Goal: Information Seeking & Learning: Understand process/instructions

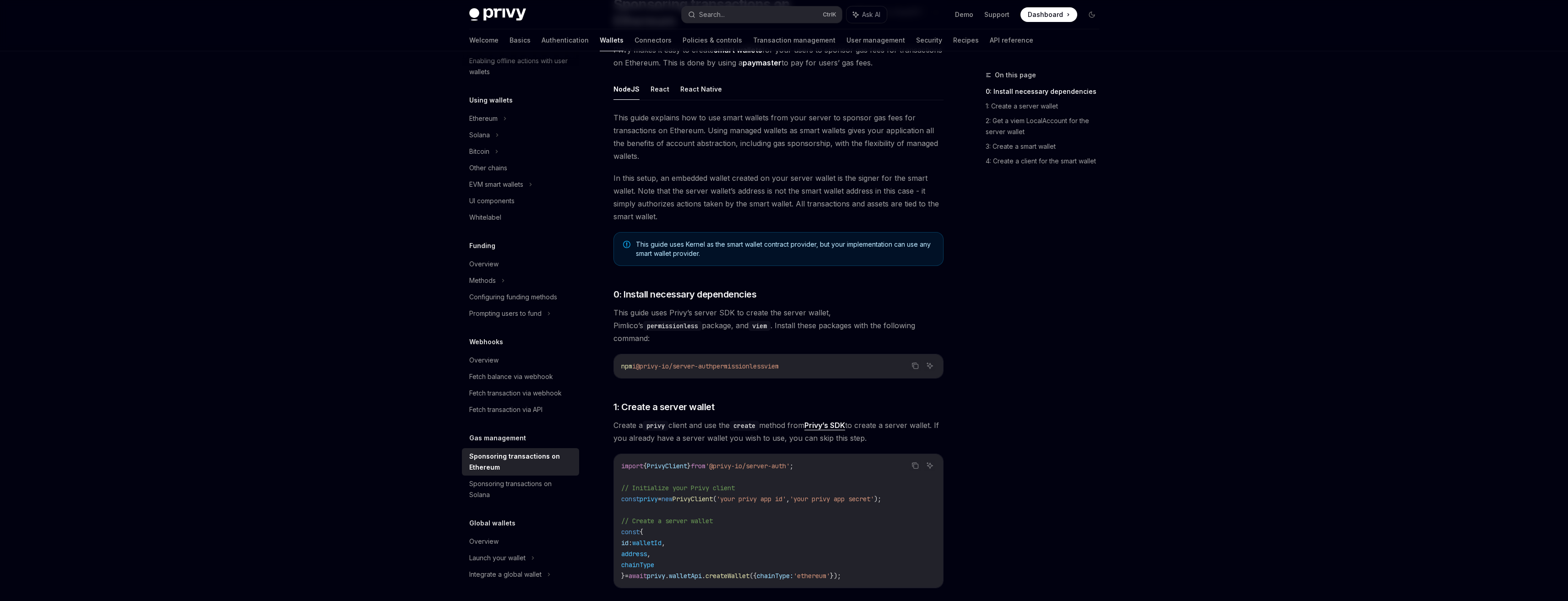
scroll to position [91, 0]
drag, startPoint x: 765, startPoint y: 243, endPoint x: 773, endPoint y: 243, distance: 8.0
click at [773, 243] on span "This guide uses Kernel as the smart wallet contract provider, but your implemen…" at bounding box center [785, 246] width 298 height 18
click at [783, 243] on span "This guide uses Kernel as the smart wallet contract provider, but your implemen…" at bounding box center [785, 246] width 298 height 18
click at [810, 246] on span "This guide uses Kernel as the smart wallet contract provider, but your implemen…" at bounding box center [785, 246] width 298 height 18
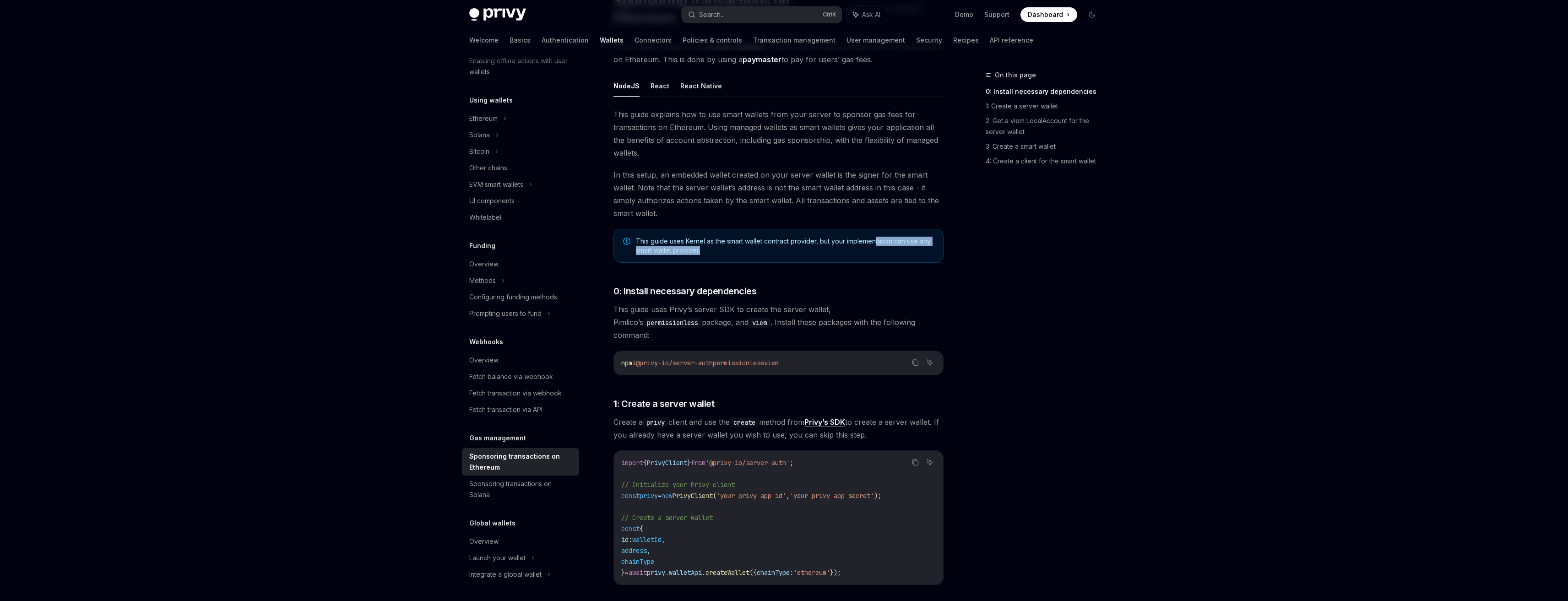
drag, startPoint x: 836, startPoint y: 246, endPoint x: 875, endPoint y: 245, distance: 39.0
click at [875, 245] on span "This guide uses Kernel as the smart wallet contract provider, but your implemen…" at bounding box center [785, 246] width 298 height 18
drag, startPoint x: 858, startPoint y: 250, endPoint x: 858, endPoint y: 242, distance: 8.0
click at [858, 242] on span "This guide uses Kernel as the smart wallet contract provider, but your implemen…" at bounding box center [785, 246] width 298 height 18
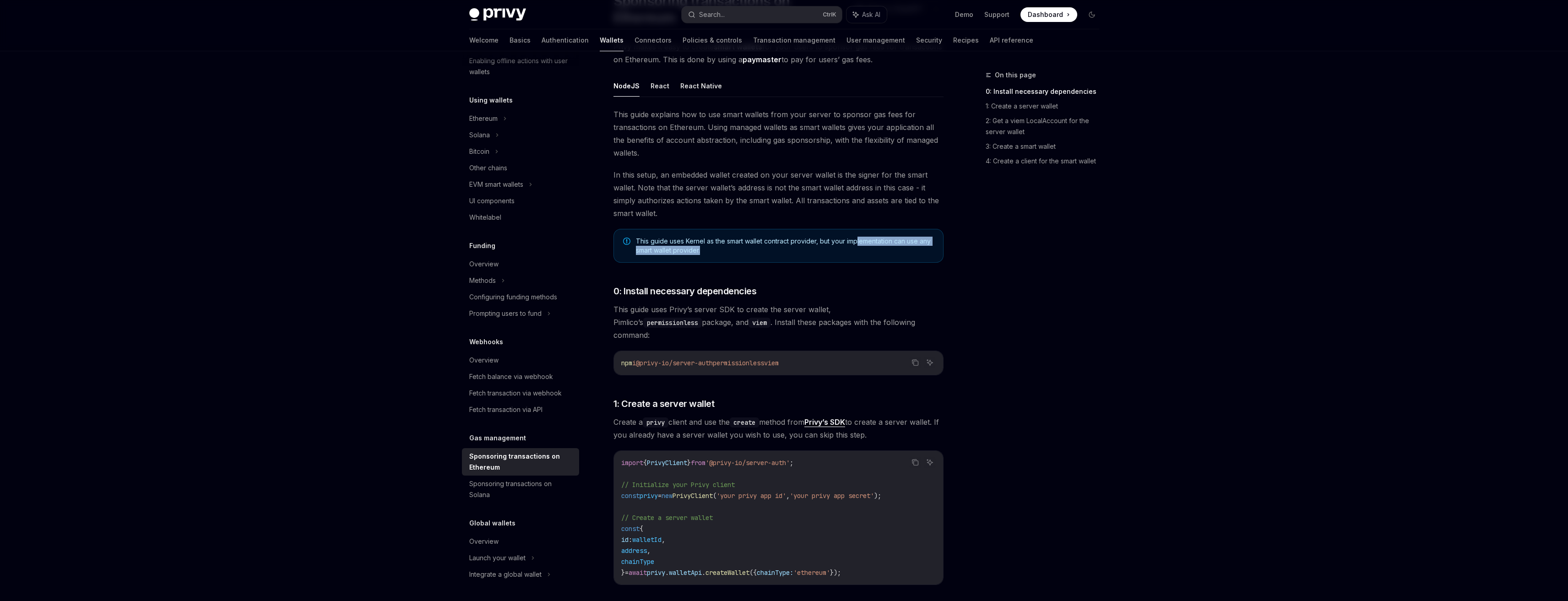
click at [858, 242] on span "This guide uses Kernel as the smart wallet contract provider, but your implemen…" at bounding box center [785, 246] width 298 height 18
click at [828, 246] on span "This guide uses Kernel as the smart wallet contract provider, but your implemen…" at bounding box center [785, 246] width 298 height 18
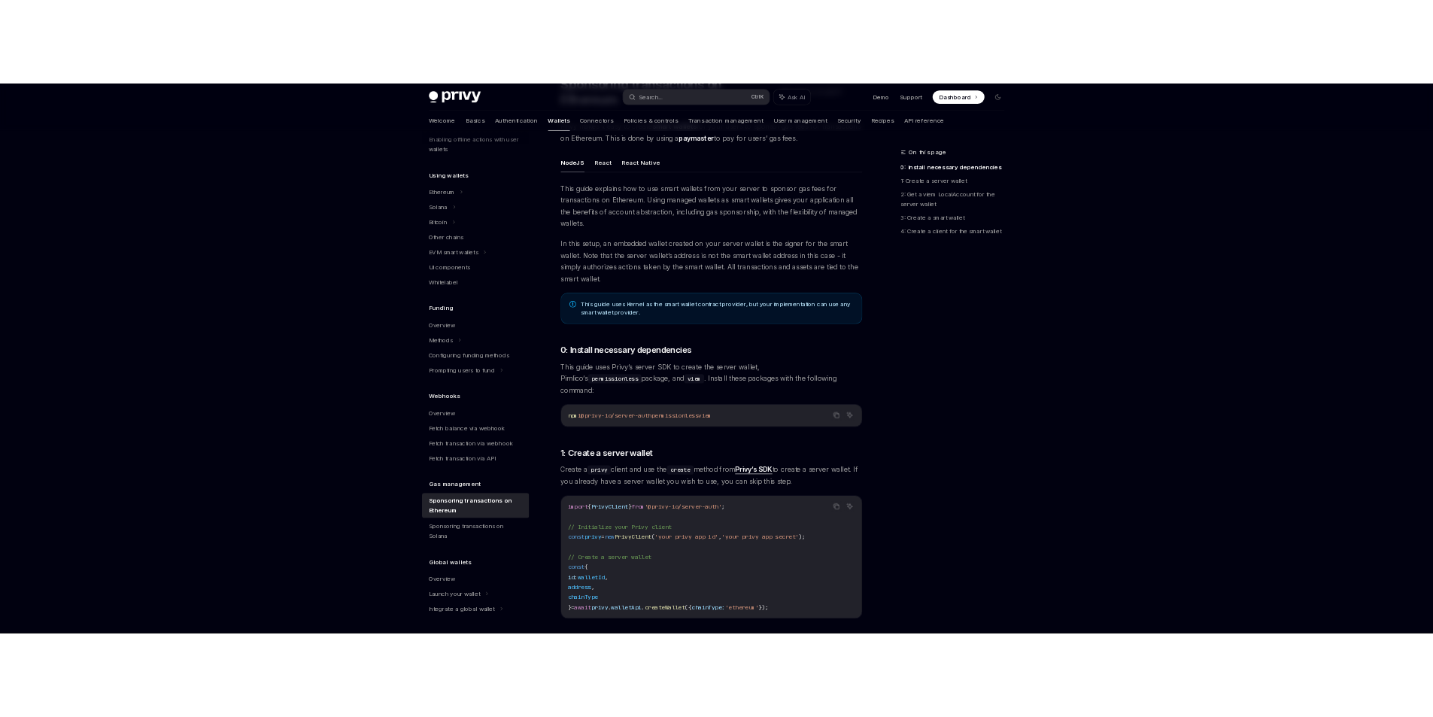
scroll to position [75, 0]
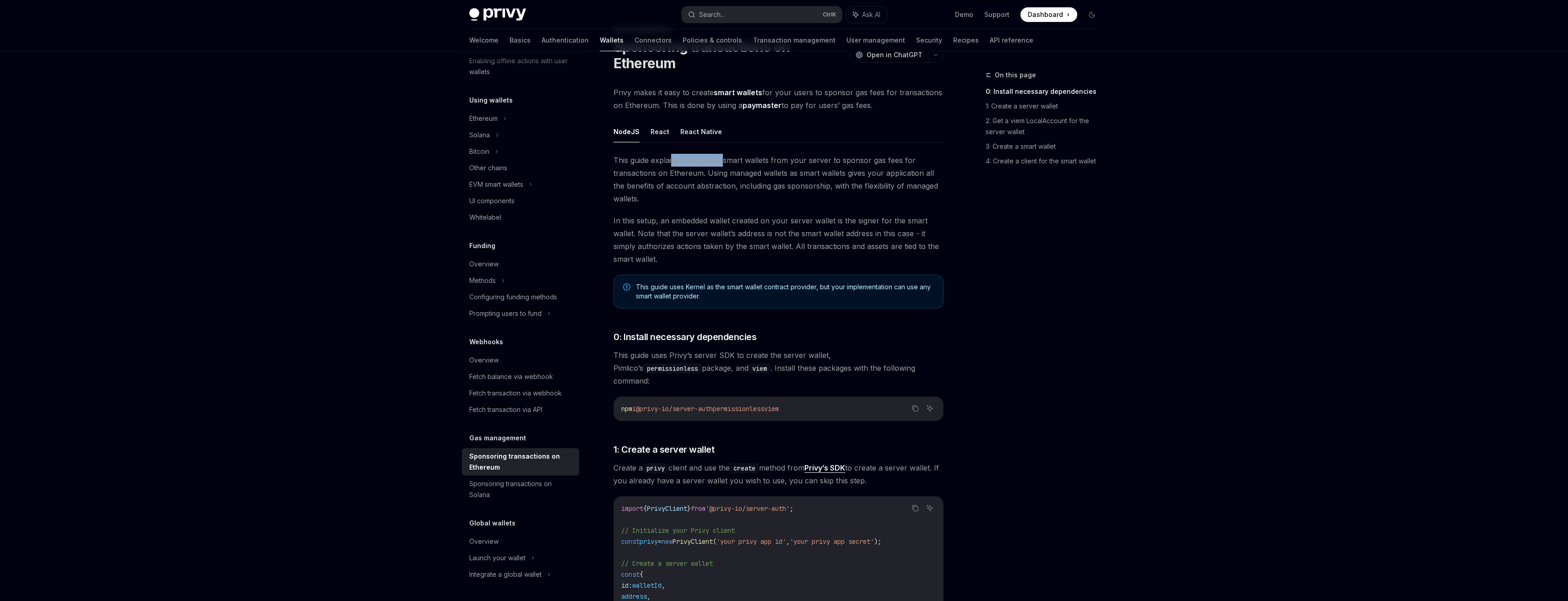
drag, startPoint x: 674, startPoint y: 156, endPoint x: 723, endPoint y: 165, distance: 49.8
click at [723, 165] on span "This guide explains how to use smart wallets from your server to sponsor gas fe…" at bounding box center [779, 179] width 330 height 51
drag, startPoint x: 738, startPoint y: 167, endPoint x: 784, endPoint y: 169, distance: 46.0
click at [784, 169] on span "This guide explains how to use smart wallets from your server to sponsor gas fe…" at bounding box center [779, 179] width 330 height 51
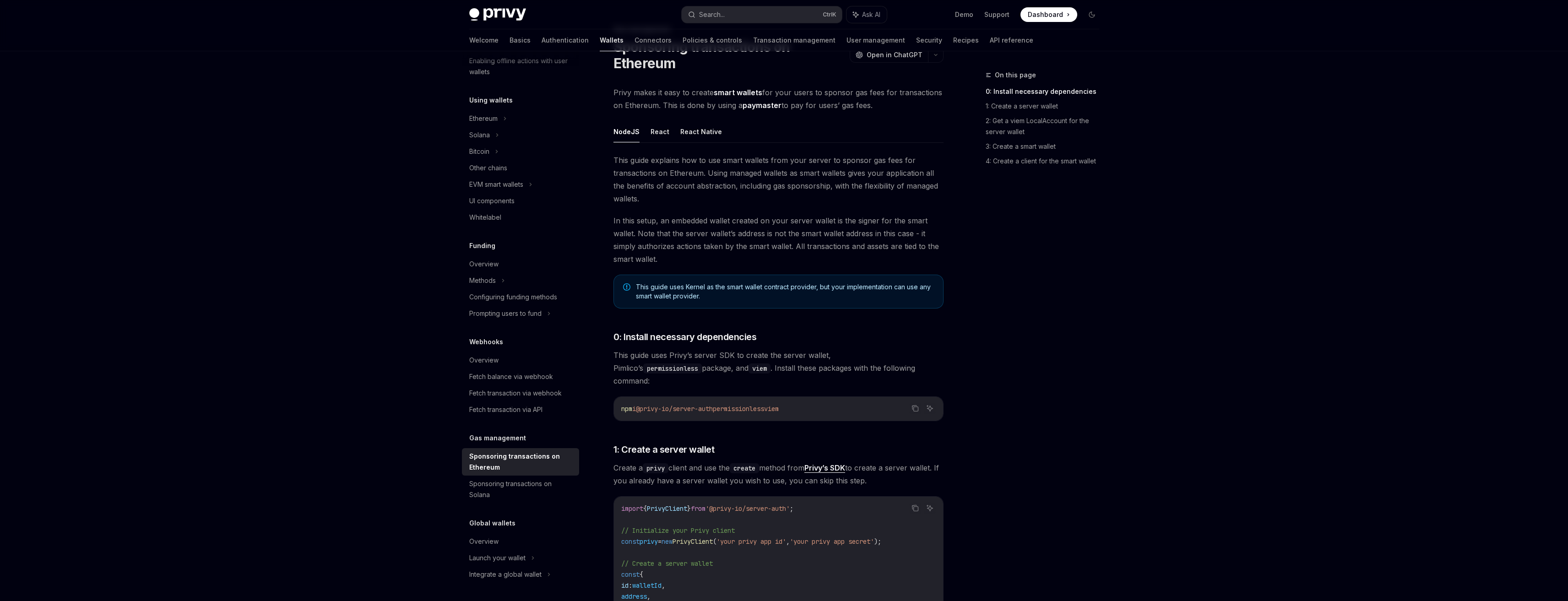
click at [804, 170] on span "This guide explains how to use smart wallets from your server to sponsor gas fe…" at bounding box center [779, 179] width 330 height 51
drag, startPoint x: 831, startPoint y: 163, endPoint x: 911, endPoint y: 166, distance: 80.1
click at [911, 166] on span "This guide explains how to use smart wallets from your server to sponsor gas fe…" at bounding box center [779, 179] width 330 height 51
click at [764, 174] on span "This guide explains how to use smart wallets from your server to sponsor gas fe…" at bounding box center [779, 179] width 330 height 51
drag, startPoint x: 719, startPoint y: 175, endPoint x: 755, endPoint y: 178, distance: 36.1
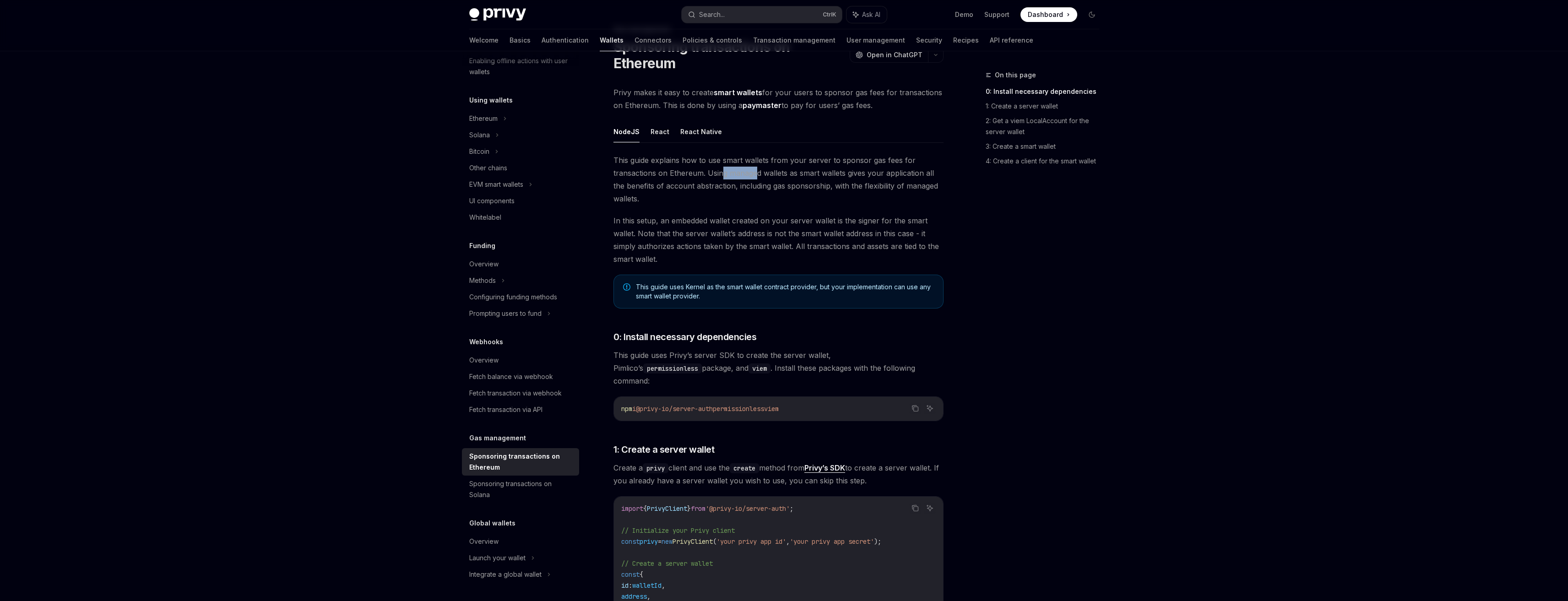
click at [755, 178] on span "This guide explains how to use smart wallets from your server to sponsor gas fe…" at bounding box center [779, 179] width 330 height 51
drag, startPoint x: 802, startPoint y: 178, endPoint x: 860, endPoint y: 179, distance: 58.0
click at [860, 179] on span "This guide explains how to use smart wallets from your server to sponsor gas fe…" at bounding box center [779, 179] width 330 height 51
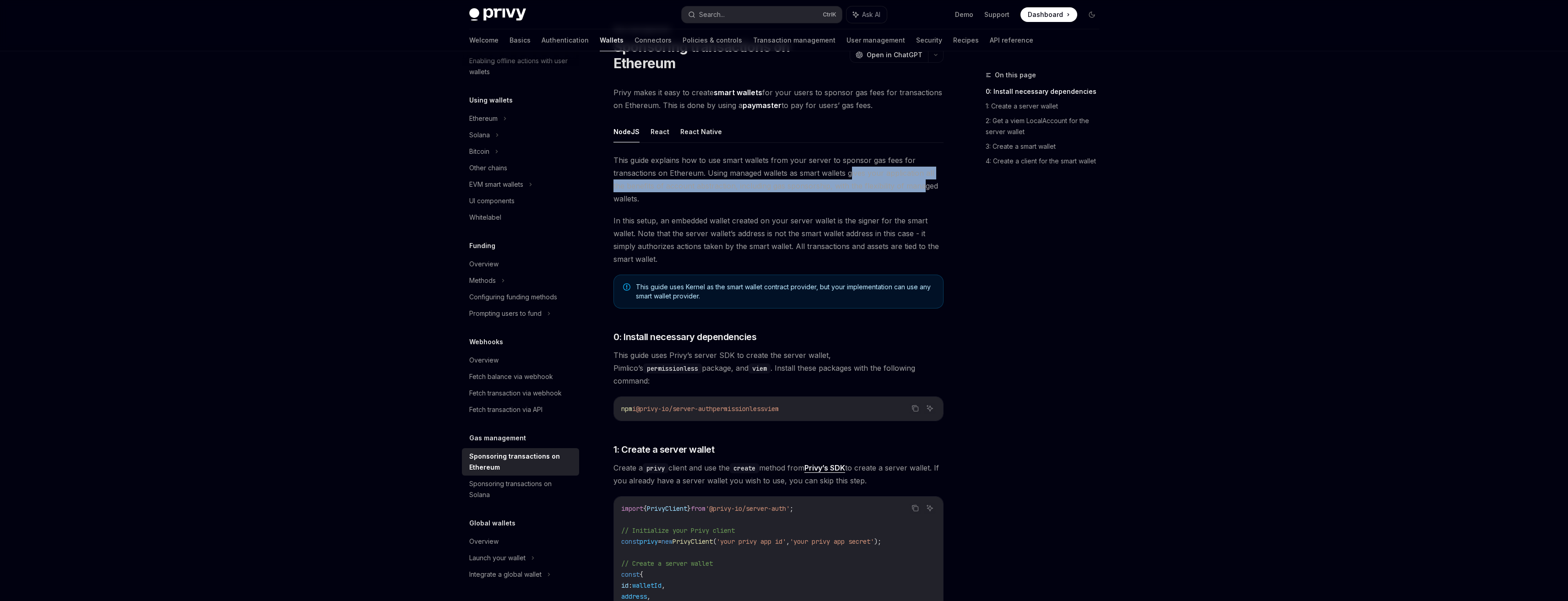
drag, startPoint x: 849, startPoint y: 177, endPoint x: 923, endPoint y: 187, distance: 74.7
click at [924, 187] on span "This guide explains how to use smart wallets from your server to sponsor gas fe…" at bounding box center [779, 179] width 330 height 51
click at [702, 189] on span "This guide explains how to use smart wallets from your server to sponsor gas fe…" at bounding box center [779, 179] width 330 height 51
drag, startPoint x: 751, startPoint y: 190, endPoint x: 780, endPoint y: 190, distance: 29.0
click at [780, 190] on span "This guide explains how to use smart wallets from your server to sponsor gas fe…" at bounding box center [779, 179] width 330 height 51
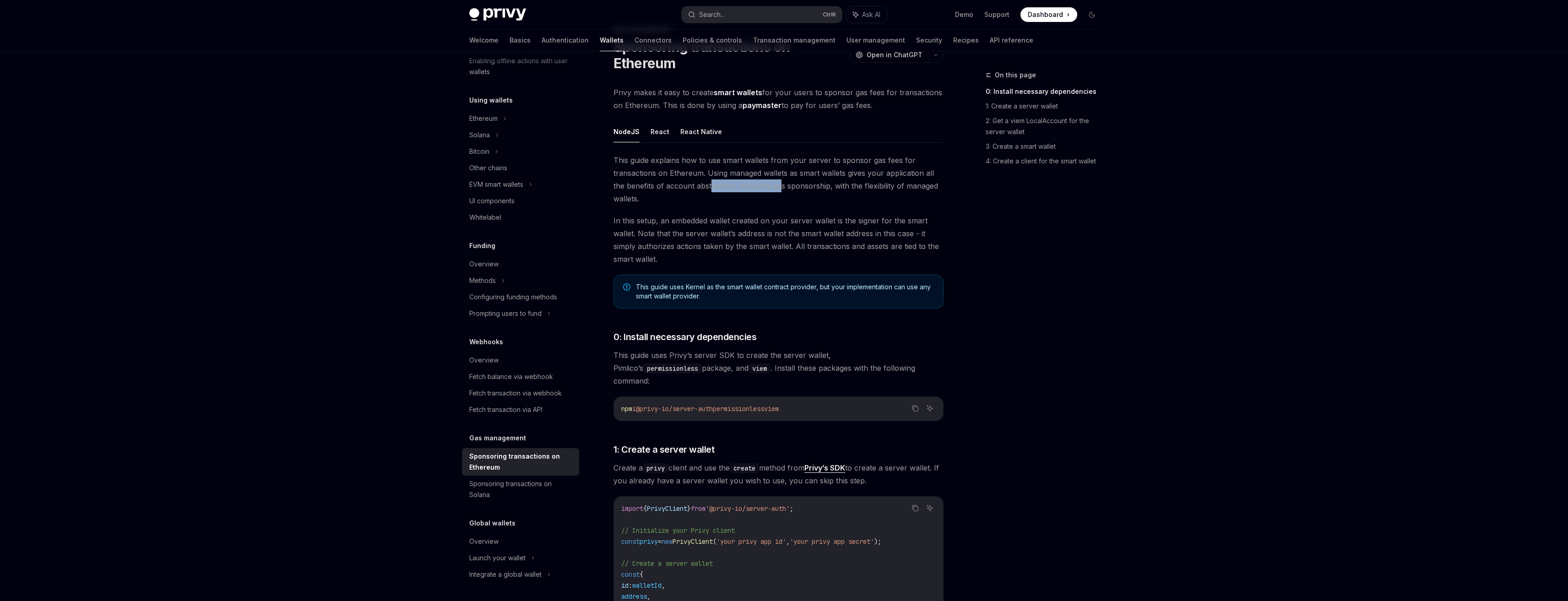
click at [780, 190] on span "This guide explains how to use smart wallets from your server to sponsor gas fe…" at bounding box center [779, 179] width 330 height 51
drag, startPoint x: 846, startPoint y: 192, endPoint x: 871, endPoint y: 193, distance: 25.0
click at [871, 193] on span "This guide explains how to use smart wallets from your server to sponsor gas fe…" at bounding box center [779, 179] width 330 height 51
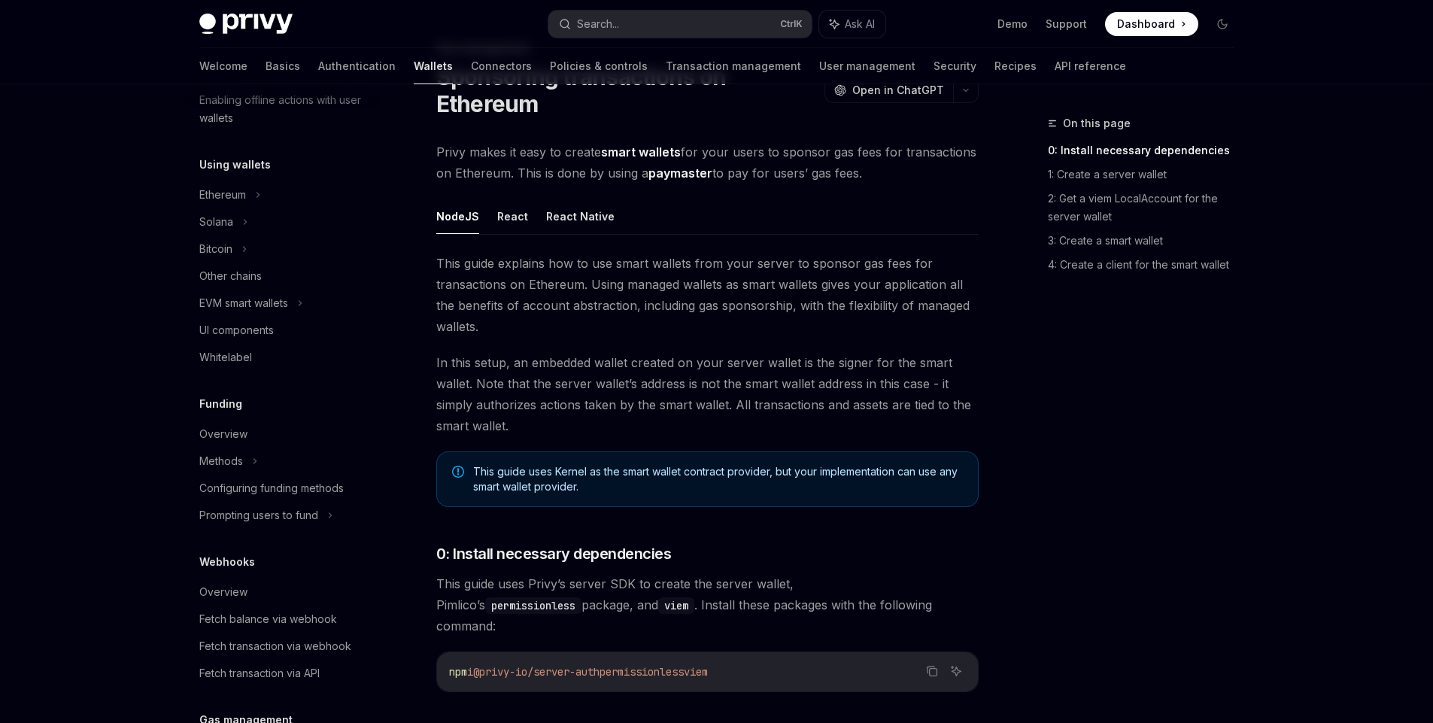
type textarea "*"
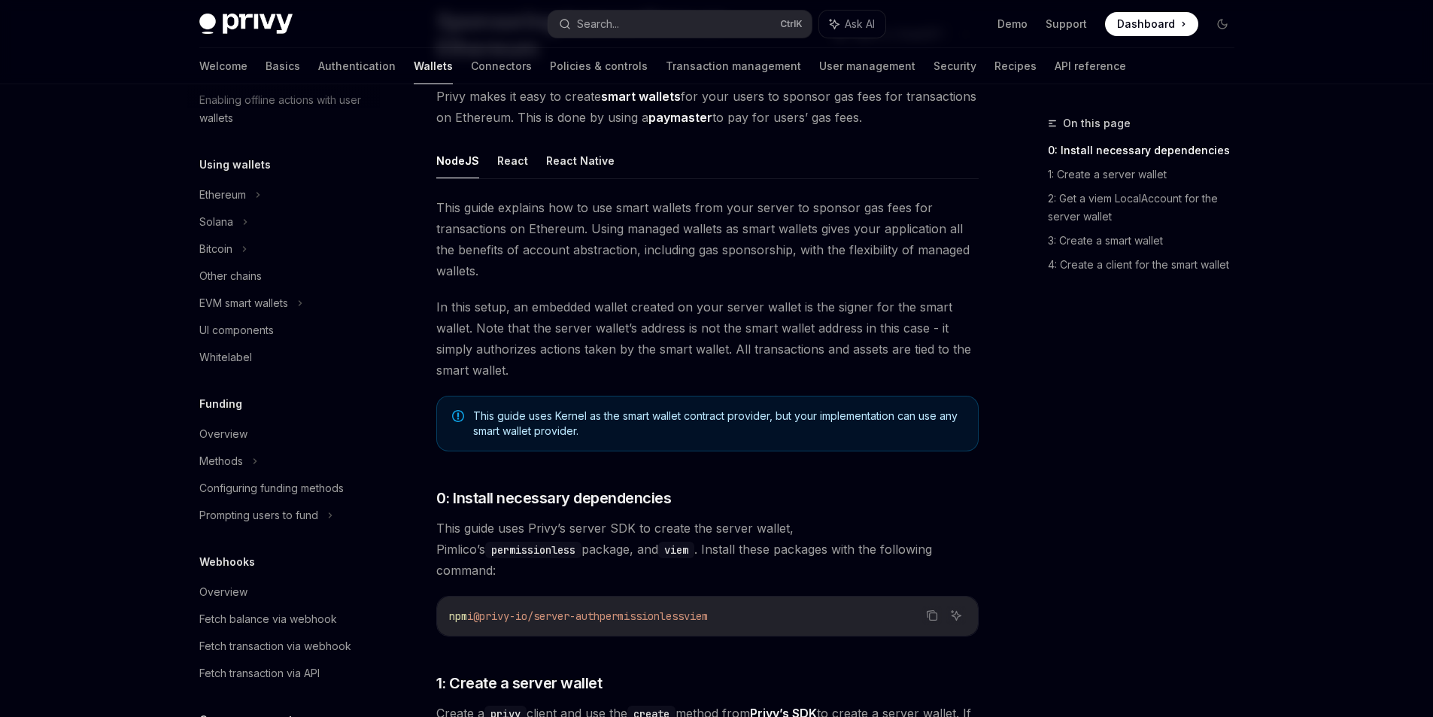
scroll to position [150, 0]
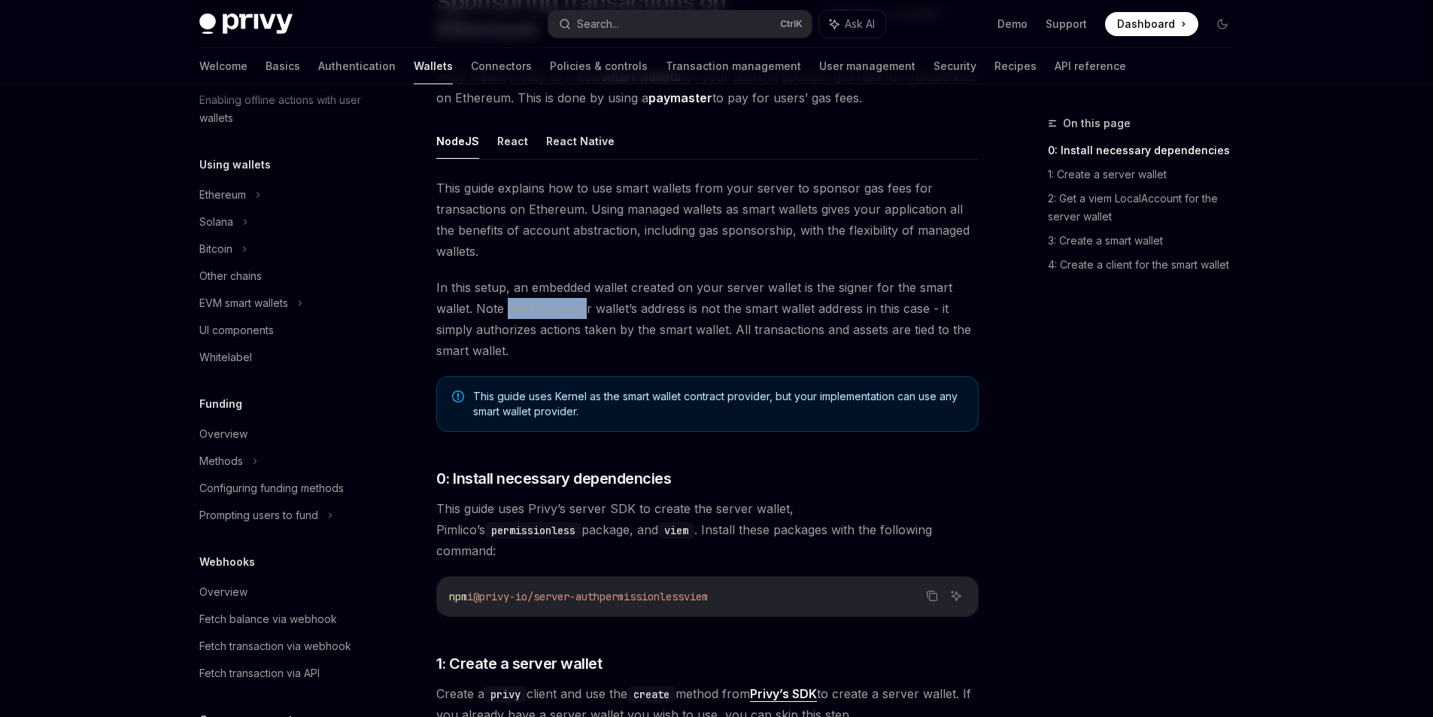
drag, startPoint x: 510, startPoint y: 315, endPoint x: 582, endPoint y: 317, distance: 72.2
click at [582, 317] on span "In this setup, an embedded wallet created on your server wallet is the signer f…" at bounding box center [707, 319] width 542 height 84
click at [593, 317] on span "In this setup, an embedded wallet created on your server wallet is the signer f…" at bounding box center [707, 319] width 542 height 84
drag, startPoint x: 608, startPoint y: 314, endPoint x: 669, endPoint y: 317, distance: 61.7
click at [669, 317] on span "In this setup, an embedded wallet created on your server wallet is the signer f…" at bounding box center [707, 319] width 542 height 84
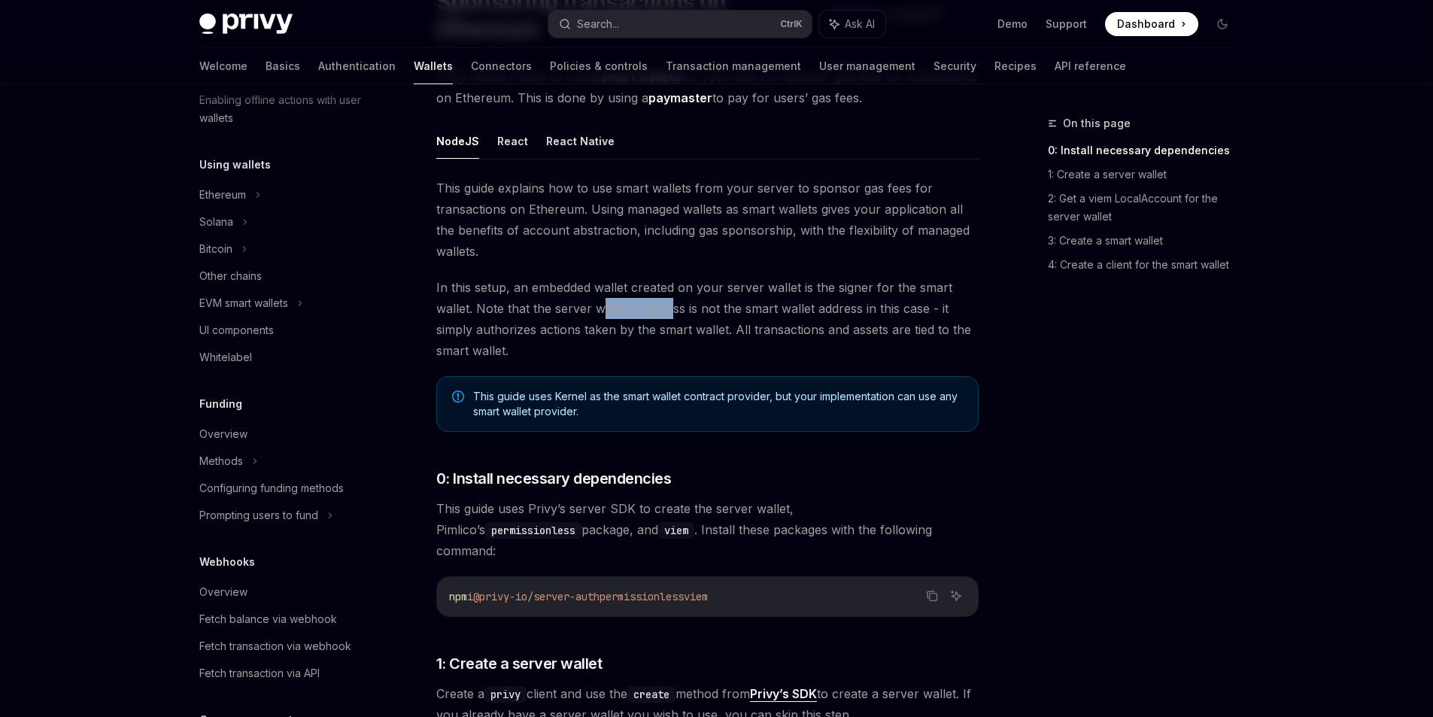
click at [674, 317] on span "In this setup, an embedded wallet created on your server wallet is the signer f…" at bounding box center [707, 319] width 542 height 84
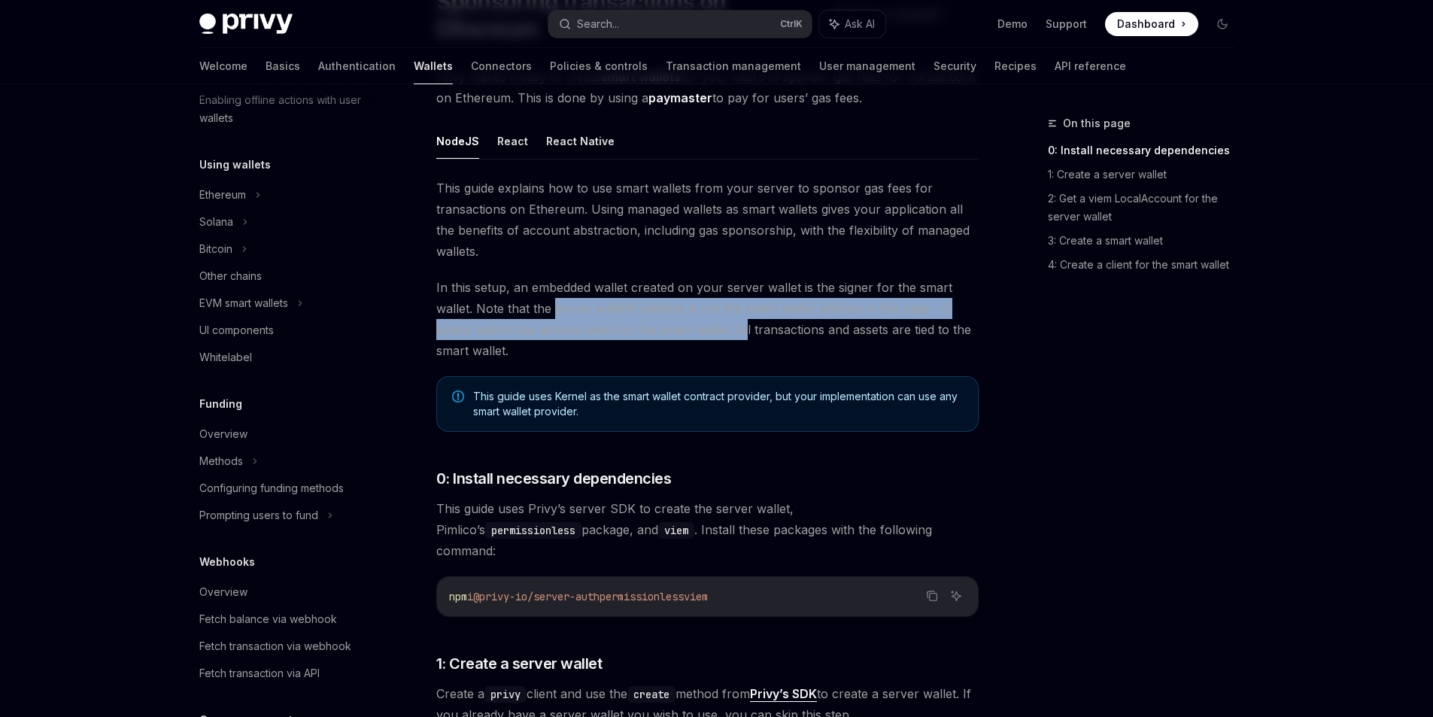
drag, startPoint x: 554, startPoint y: 318, endPoint x: 744, endPoint y: 320, distance: 190.3
click at [744, 320] on span "In this setup, an embedded wallet created on your server wallet is the signer f…" at bounding box center [707, 319] width 542 height 84
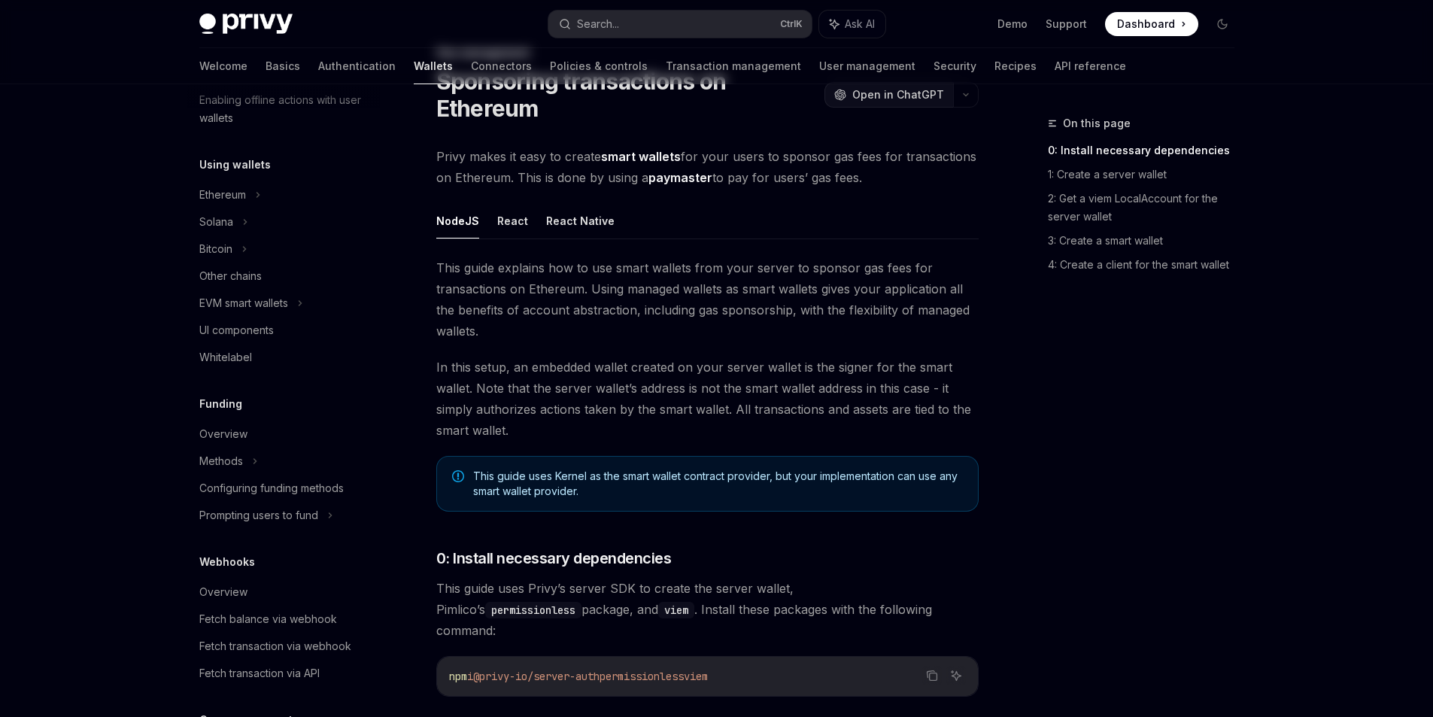
scroll to position [0, 0]
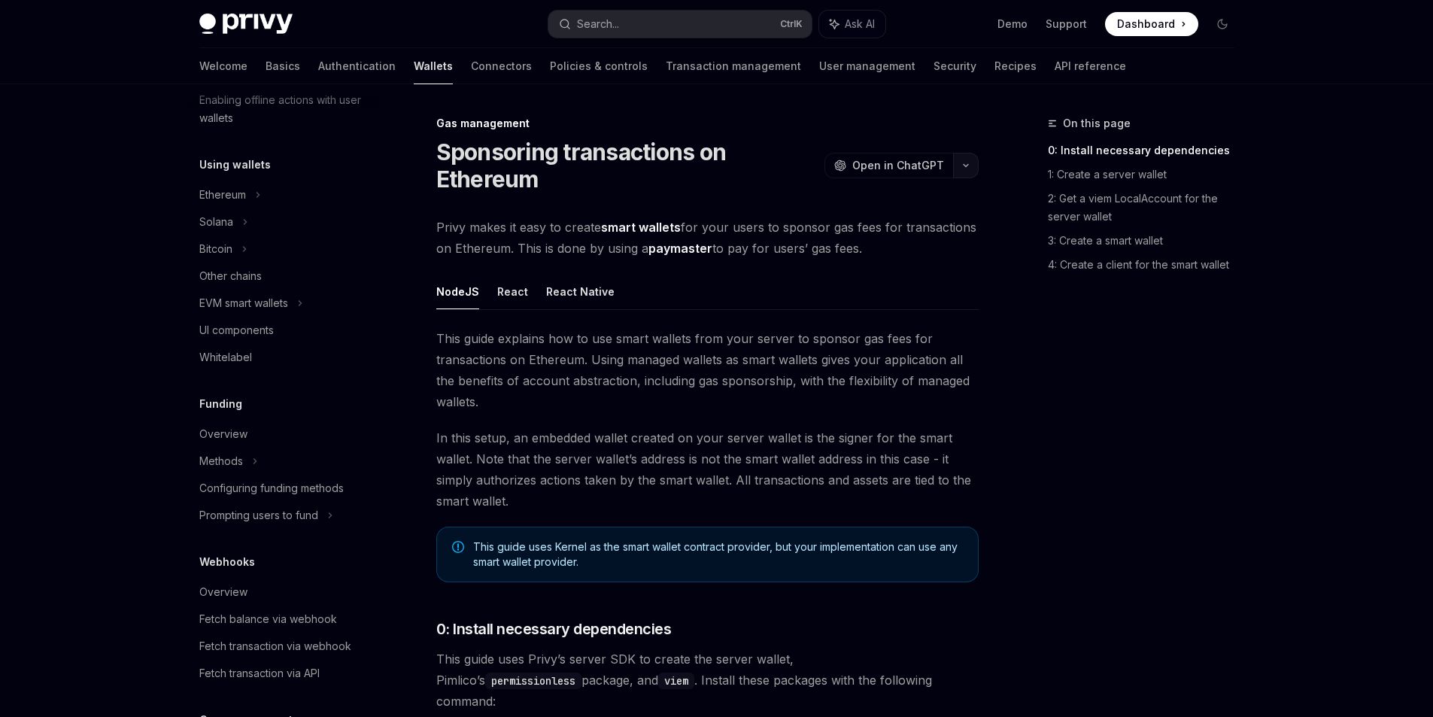
click at [963, 168] on button "button" at bounding box center [966, 166] width 26 height 26
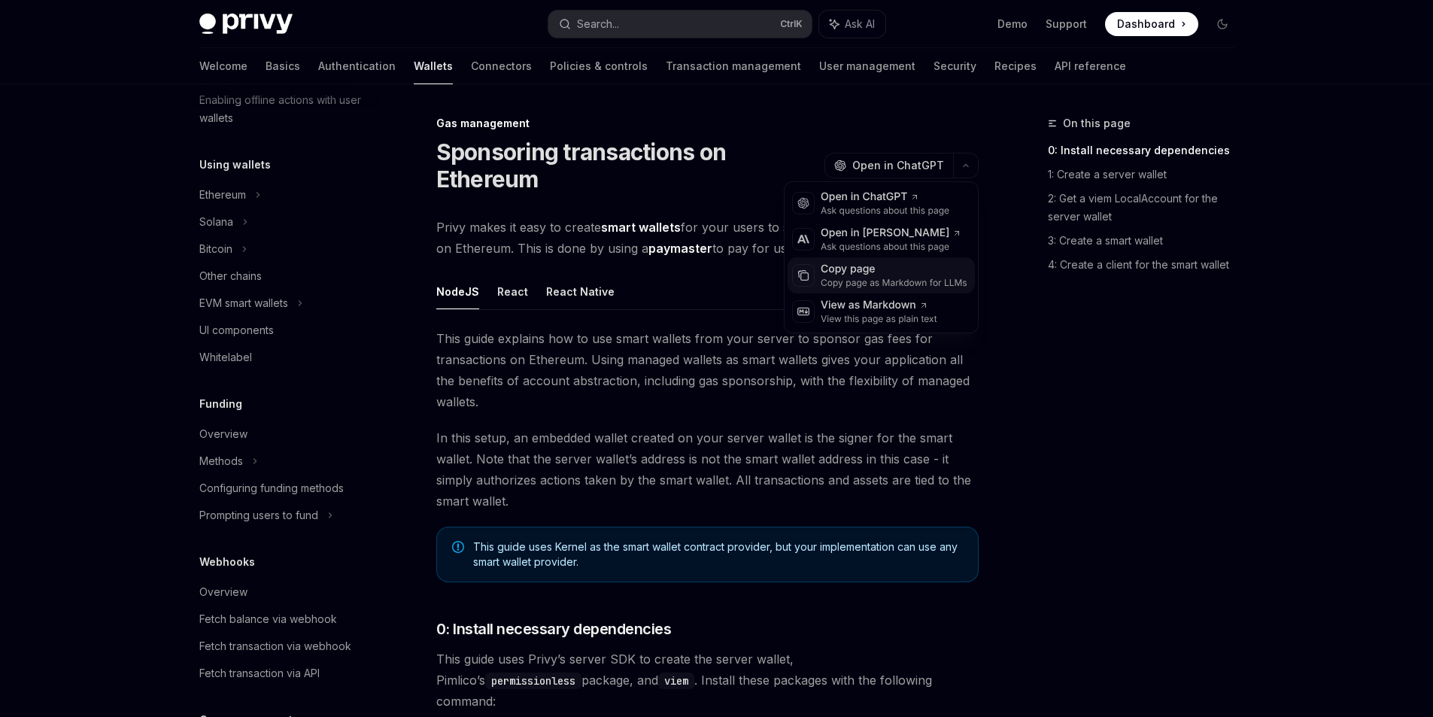
click at [924, 269] on div "Copy page" at bounding box center [894, 269] width 147 height 15
